Goal: Information Seeking & Learning: Check status

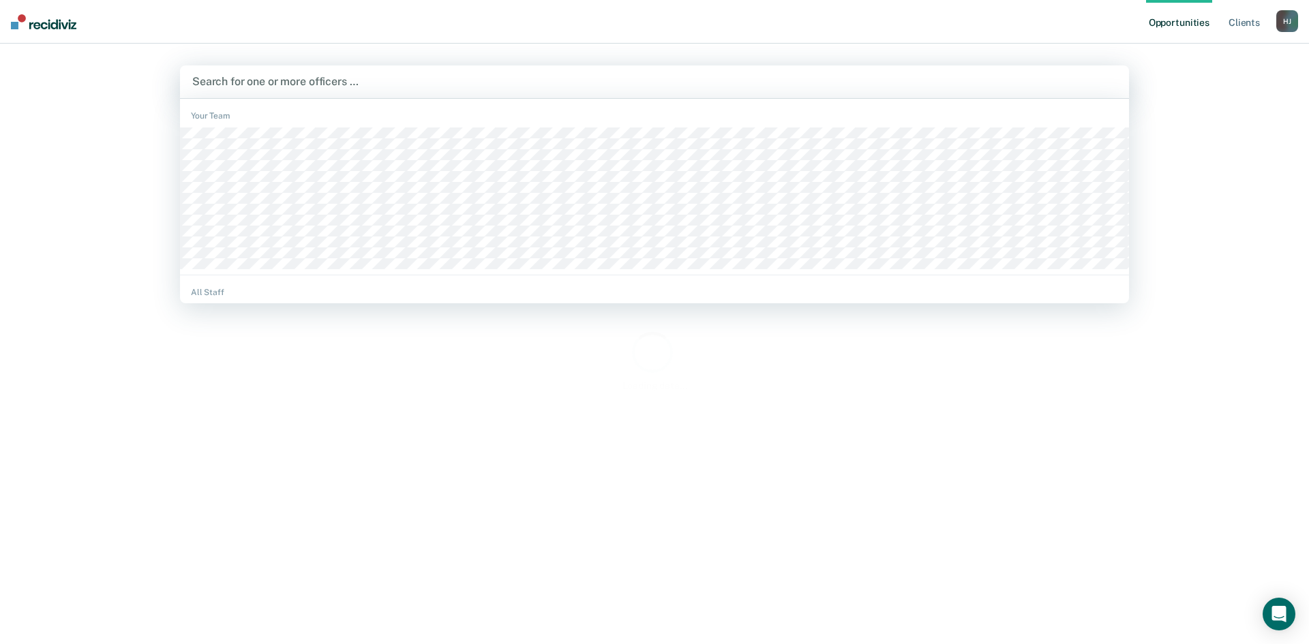
click at [539, 87] on div at bounding box center [654, 82] width 925 height 16
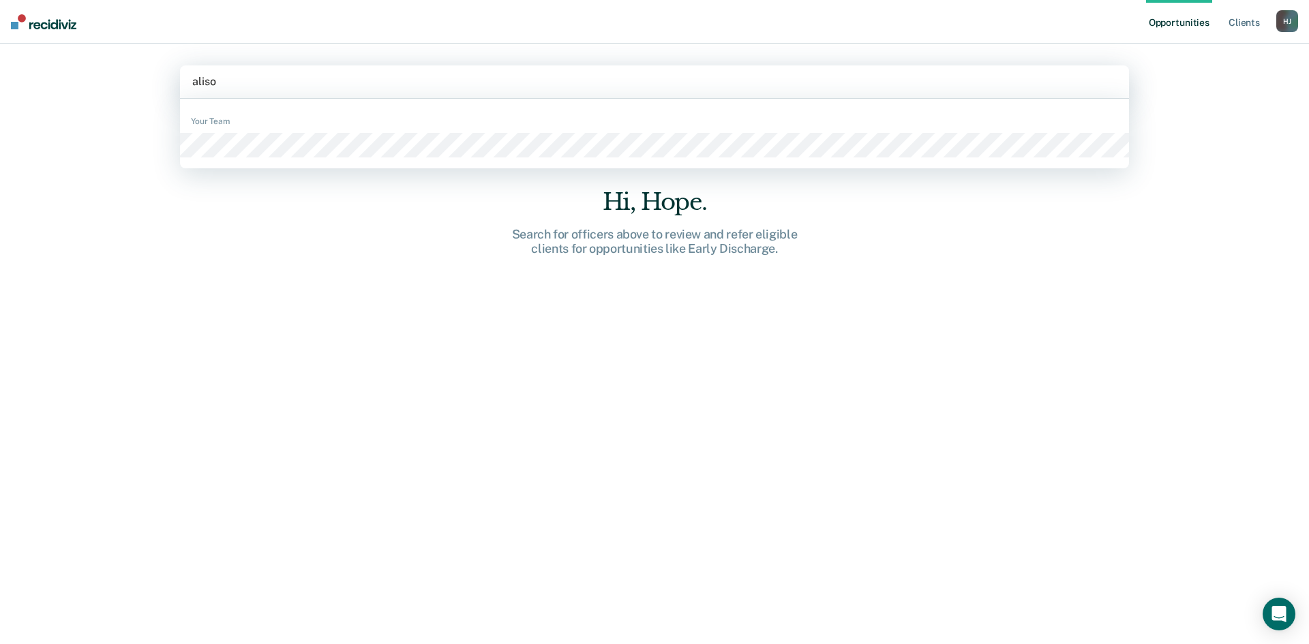
type input "[PERSON_NAME]"
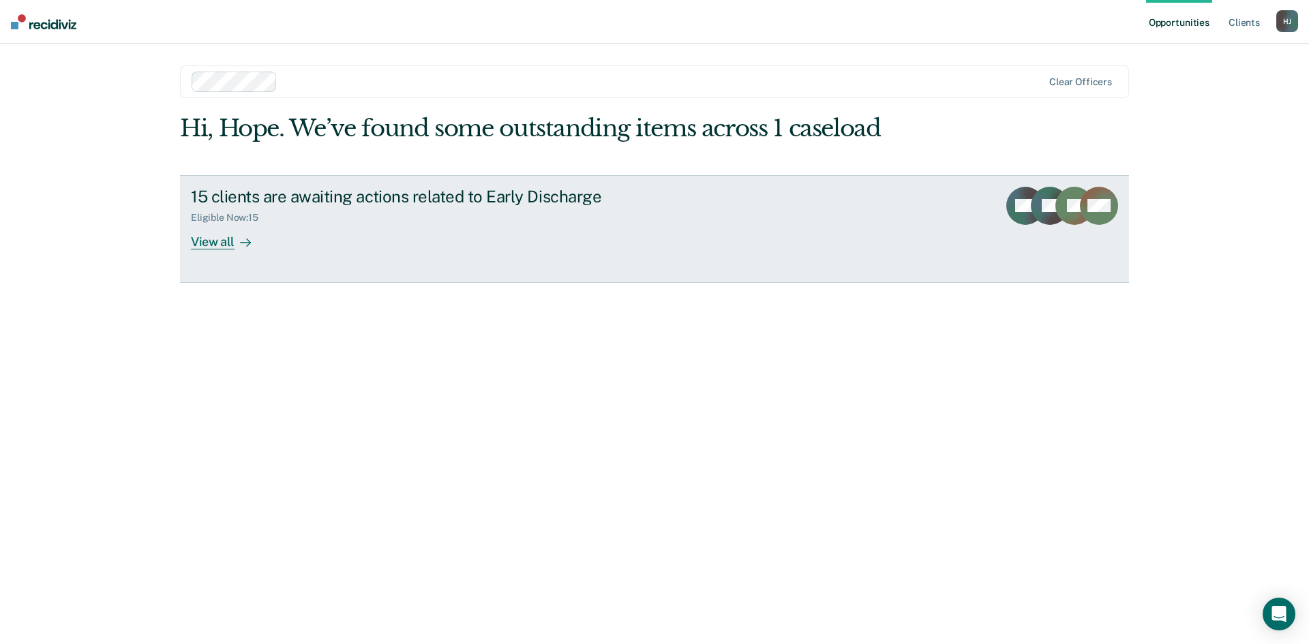
click at [198, 242] on div "View all" at bounding box center [229, 236] width 76 height 27
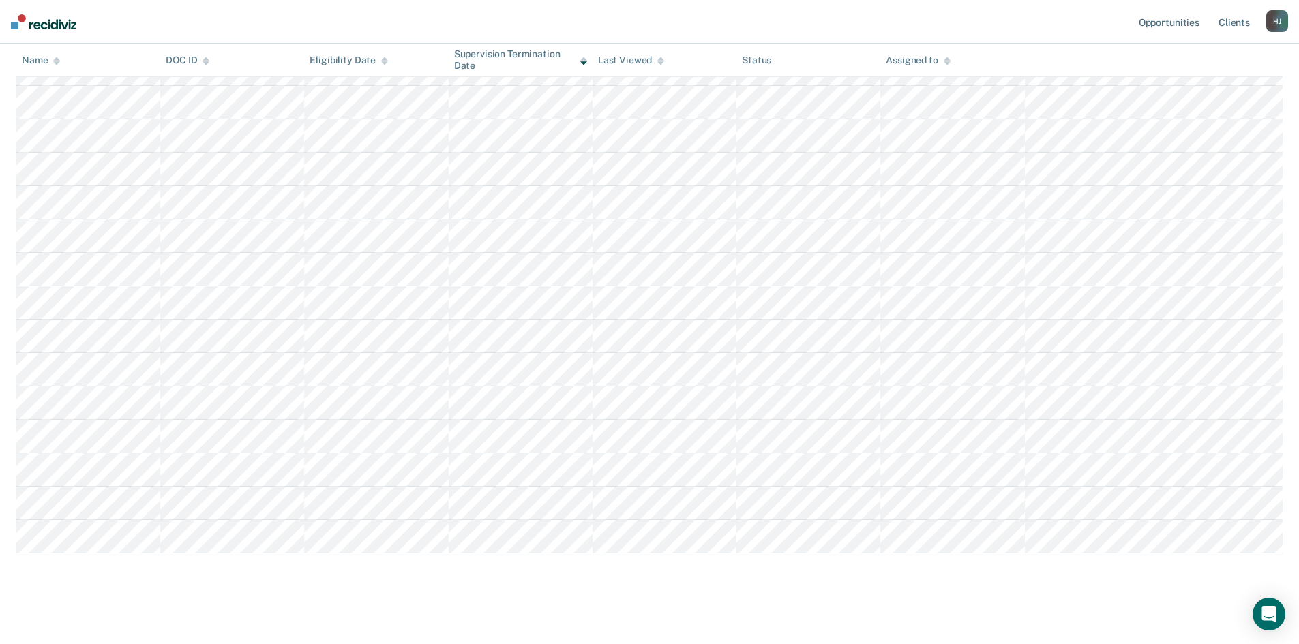
scroll to position [205, 0]
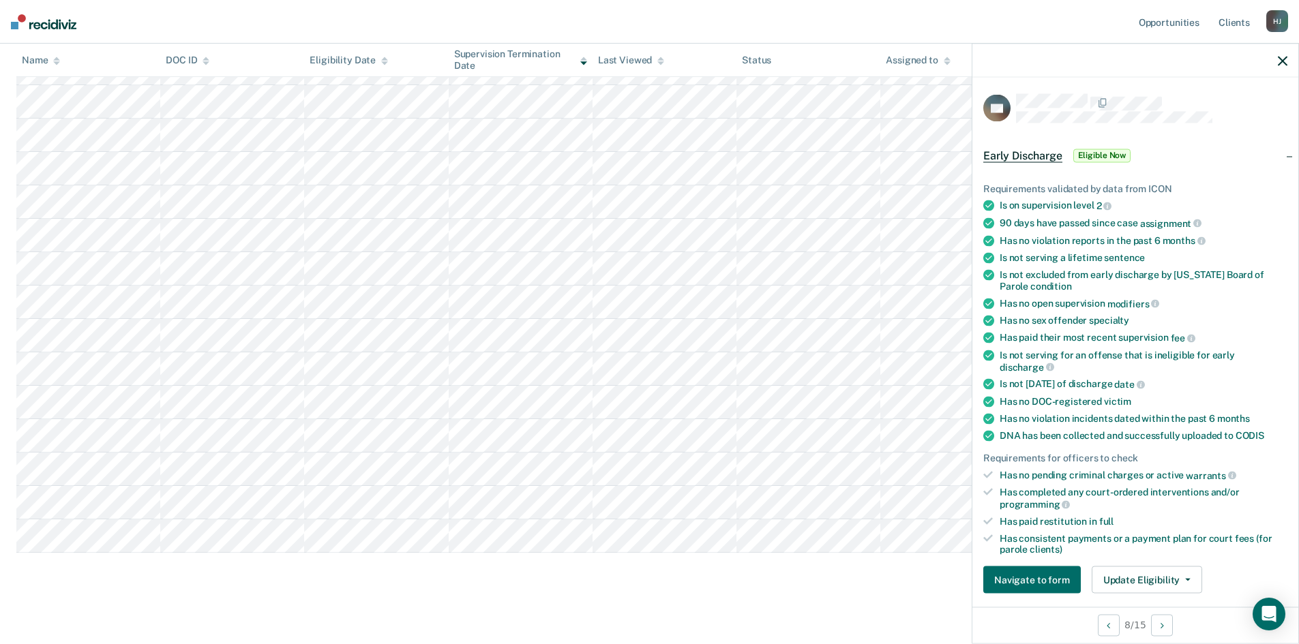
click at [1279, 58] on icon "button" at bounding box center [1283, 61] width 10 height 10
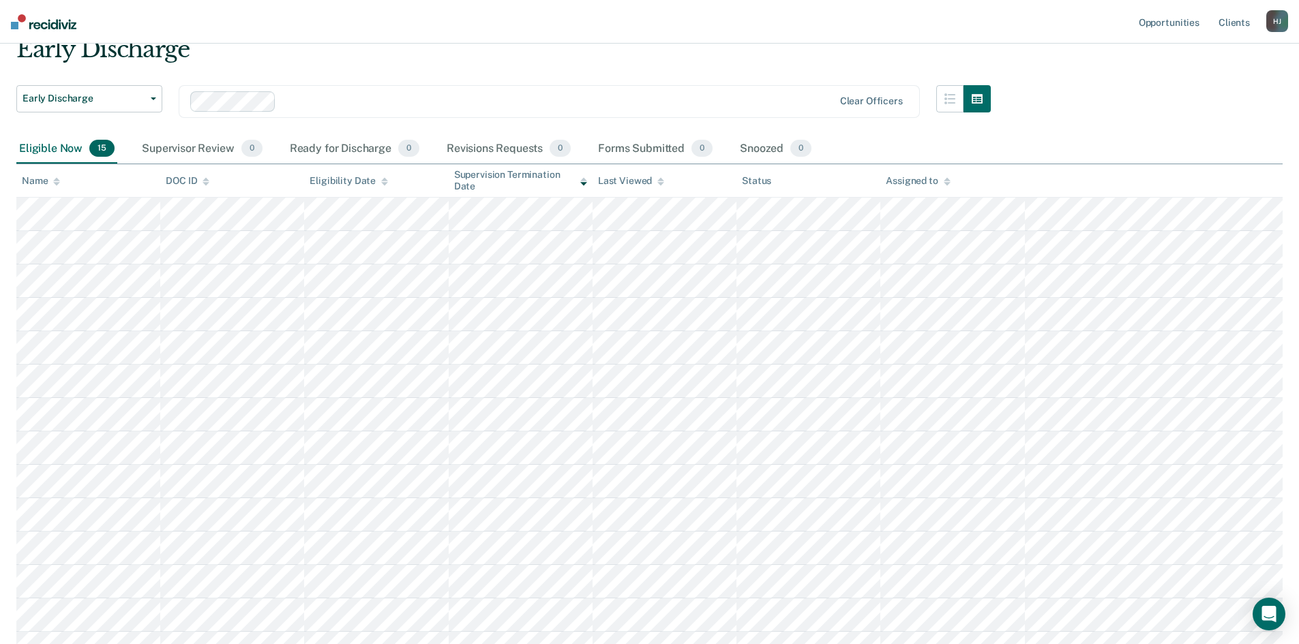
scroll to position [143, 0]
